Goal: Task Accomplishment & Management: Complete application form

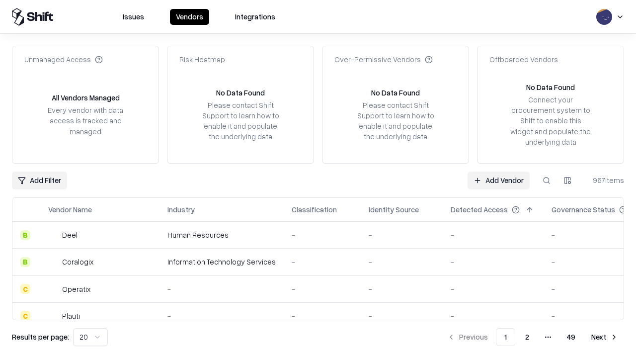
click at [498, 180] on link "Add Vendor" at bounding box center [499, 180] width 62 height 18
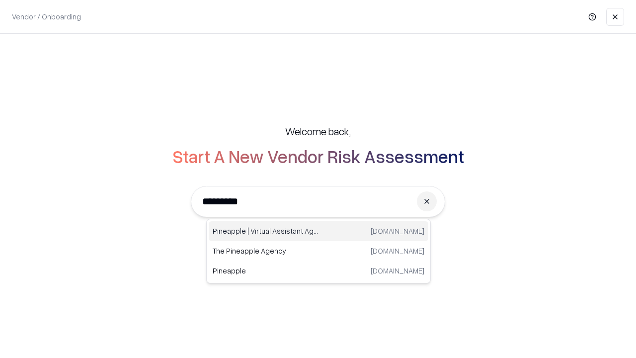
click at [319, 231] on div "Pineapple | Virtual Assistant Agency [DOMAIN_NAME]" at bounding box center [319, 231] width 220 height 20
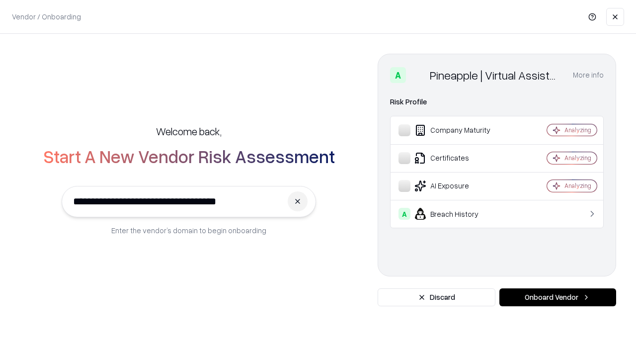
type input "**********"
click at [558, 297] on button "Onboard Vendor" at bounding box center [557, 297] width 117 height 18
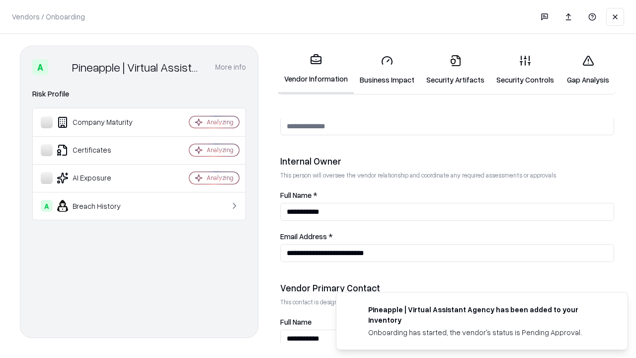
scroll to position [515, 0]
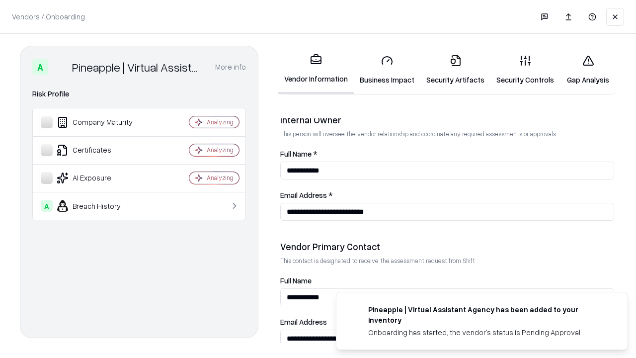
click at [455, 70] on link "Security Artifacts" at bounding box center [455, 70] width 70 height 46
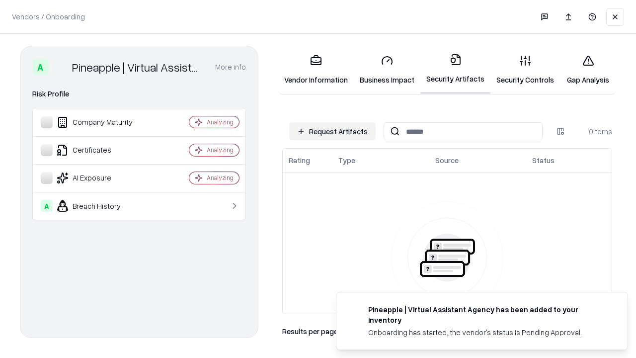
click at [332, 131] on button "Request Artifacts" at bounding box center [332, 131] width 86 height 18
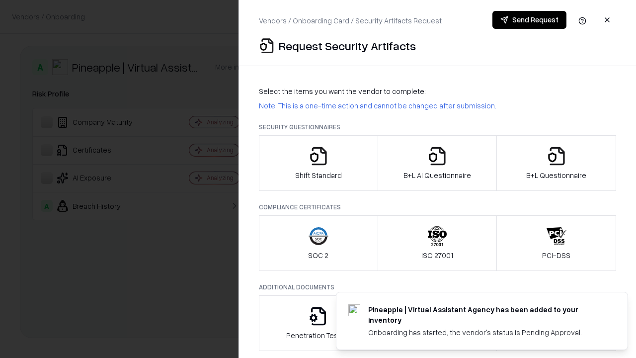
click at [556, 163] on icon "button" at bounding box center [557, 156] width 20 height 20
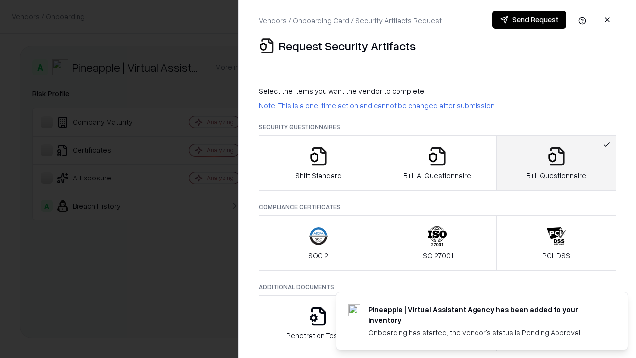
click at [437, 163] on icon "button" at bounding box center [437, 156] width 20 height 20
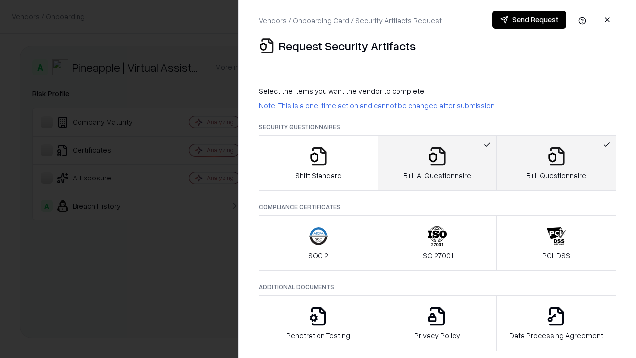
click at [529, 20] on button "Send Request" at bounding box center [529, 20] width 74 height 18
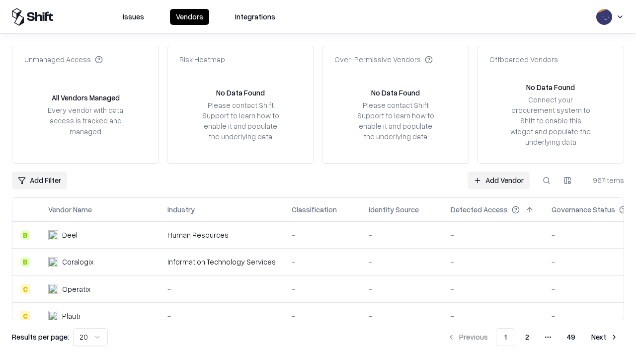
click at [547, 180] on button at bounding box center [547, 180] width 18 height 18
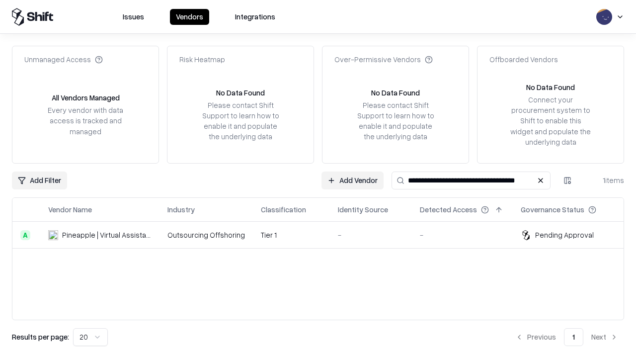
type input "**********"
click at [324, 235] on td "Tier 1" at bounding box center [291, 235] width 77 height 27
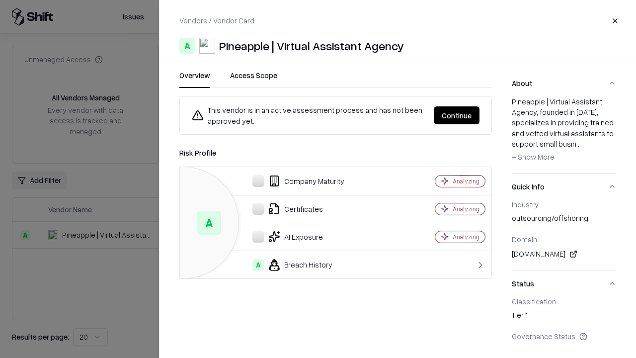
click at [457, 115] on button "Continue" at bounding box center [457, 115] width 46 height 18
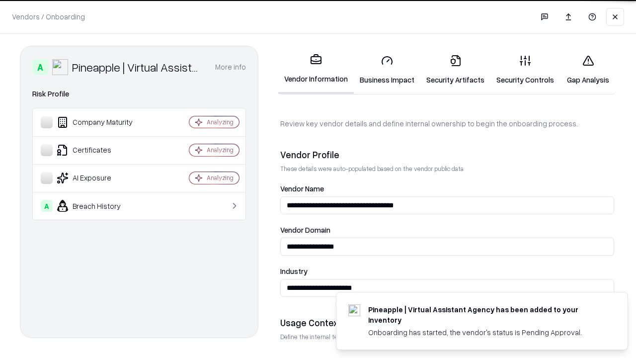
click at [455, 70] on link "Security Artifacts" at bounding box center [455, 70] width 70 height 46
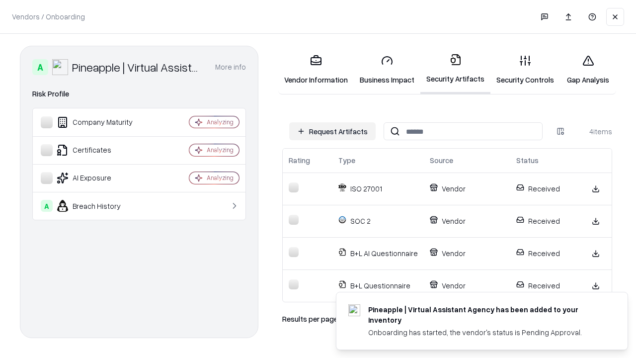
click at [588, 70] on link "Gap Analysis" at bounding box center [588, 70] width 56 height 46
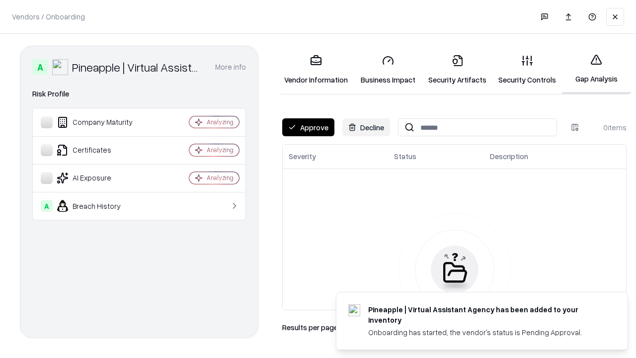
click at [308, 127] on button "Approve" at bounding box center [308, 127] width 52 height 18
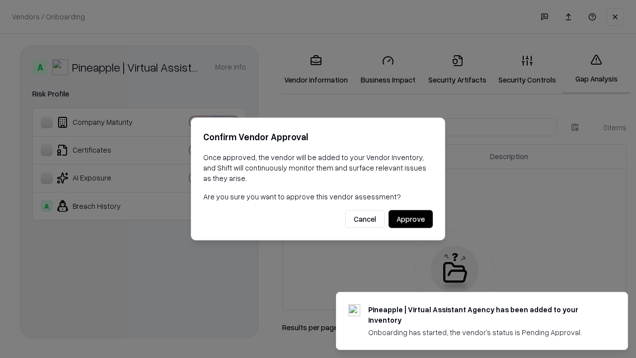
click at [410, 219] on button "Approve" at bounding box center [411, 219] width 44 height 18
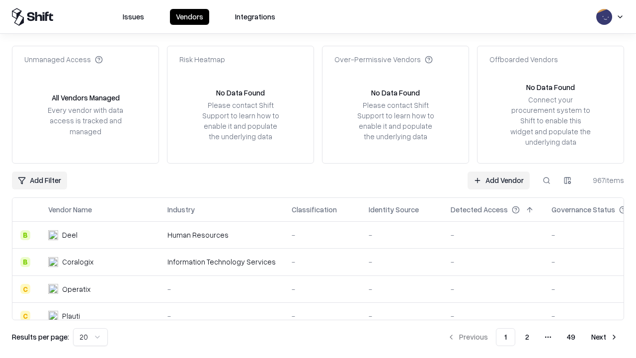
type input "**********"
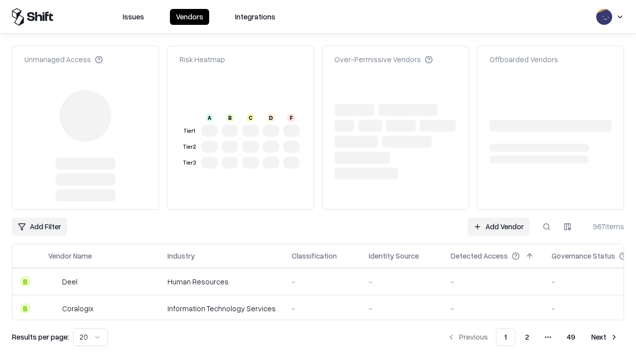
click at [498, 218] on link "Add Vendor" at bounding box center [499, 227] width 62 height 18
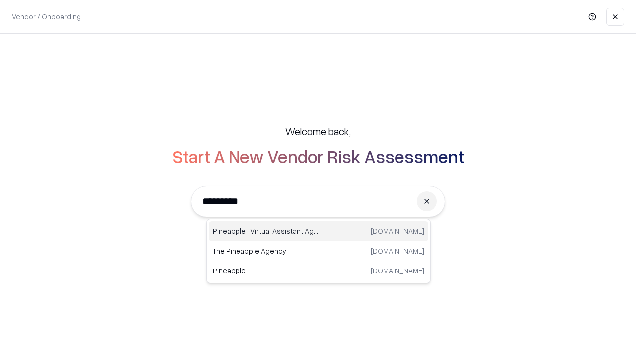
click at [319, 231] on div "Pineapple | Virtual Assistant Agency [DOMAIN_NAME]" at bounding box center [319, 231] width 220 height 20
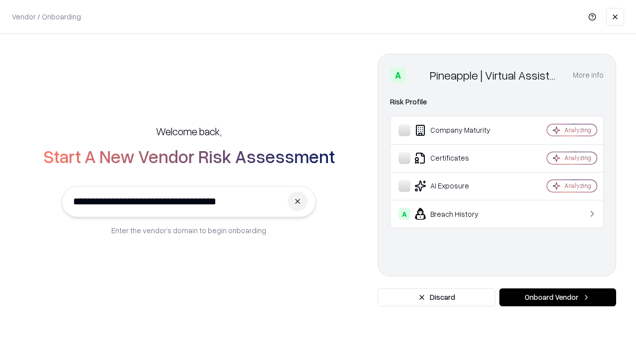
type input "**********"
click at [558, 297] on button "Onboard Vendor" at bounding box center [557, 297] width 117 height 18
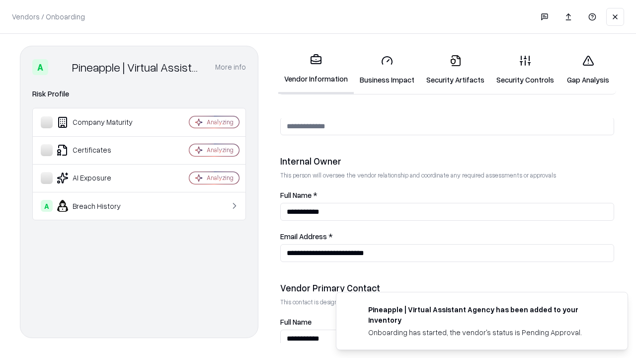
scroll to position [515, 0]
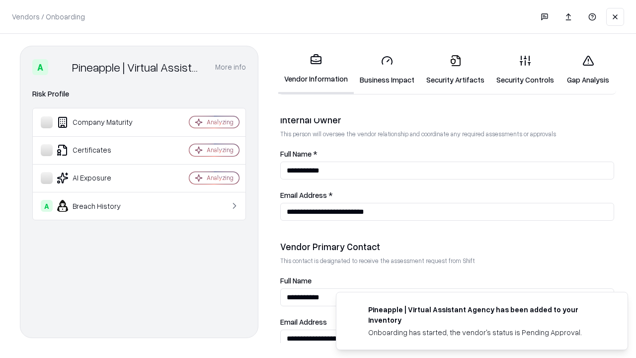
click at [588, 70] on link "Gap Analysis" at bounding box center [588, 70] width 56 height 46
